Goal: Task Accomplishment & Management: Manage account settings

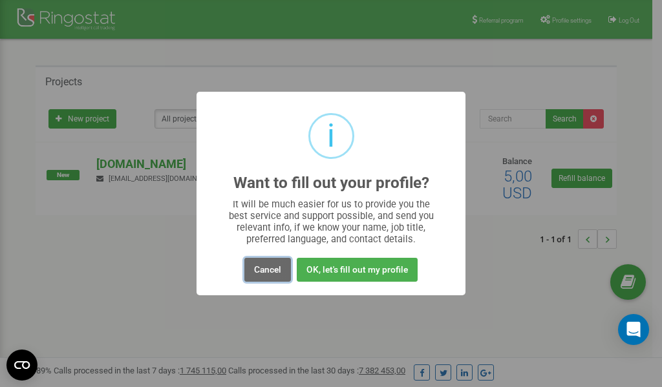
click at [268, 270] on button "Cancel" at bounding box center [268, 270] width 47 height 24
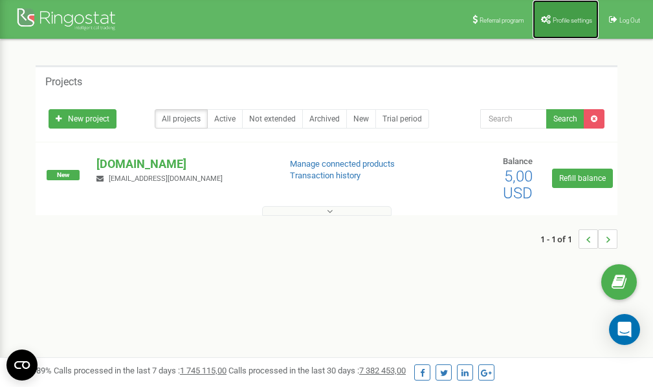
click at [554, 23] on span "Profile settings" at bounding box center [571, 20] width 39 height 7
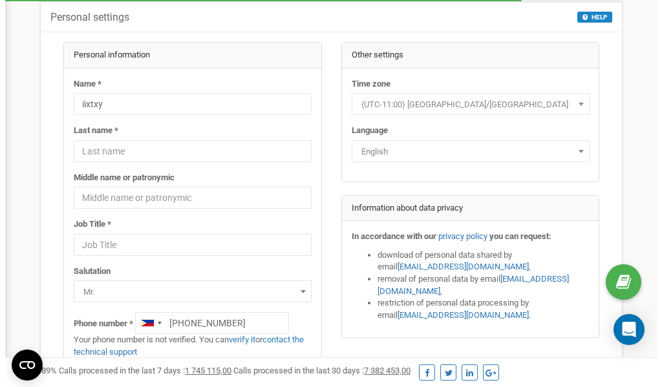
scroll to position [65, 0]
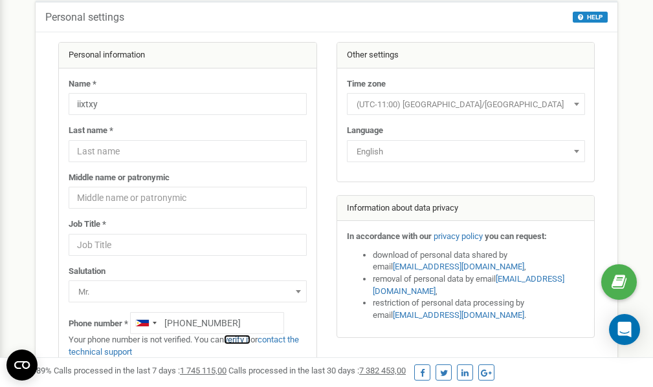
click at [243, 338] on link "verify it" at bounding box center [237, 340] width 27 height 10
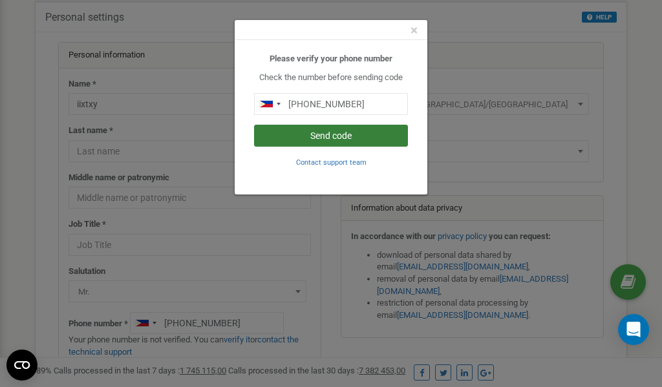
click at [314, 136] on button "Send code" at bounding box center [331, 136] width 154 height 22
